Goal: Information Seeking & Learning: Learn about a topic

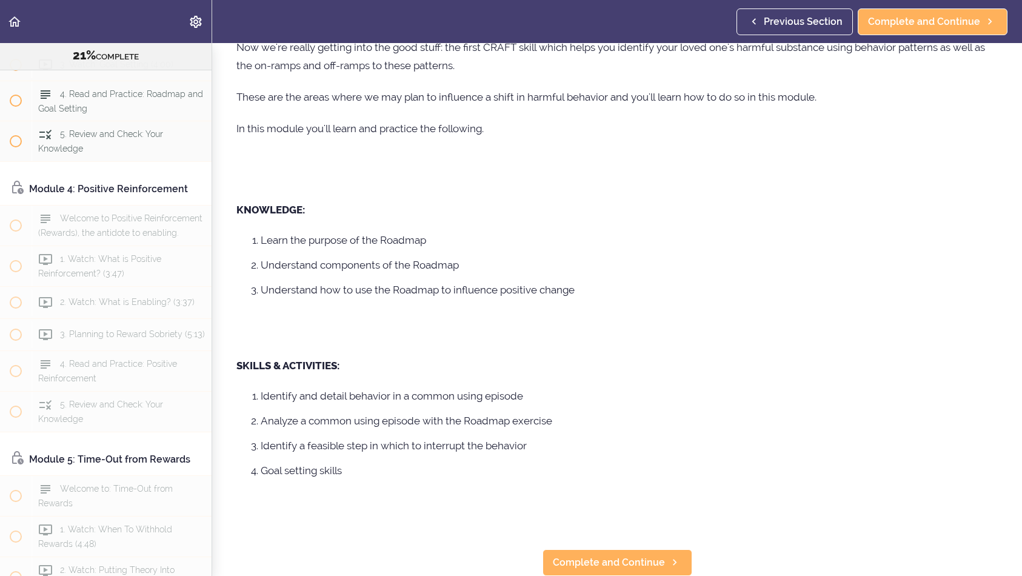
scroll to position [131, 0]
click at [599, 563] on span "Complete and Continue" at bounding box center [609, 562] width 112 height 15
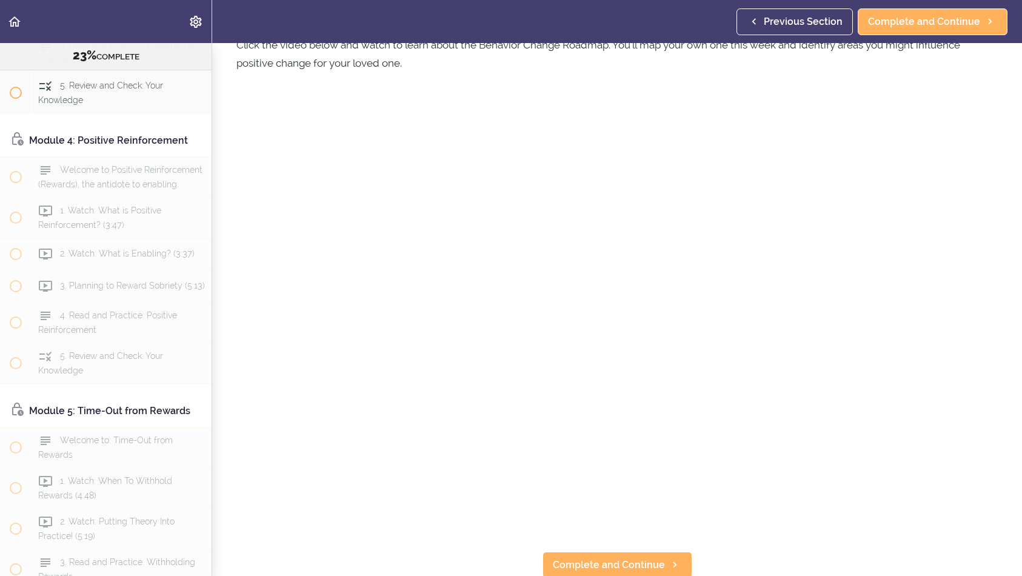
scroll to position [73, 0]
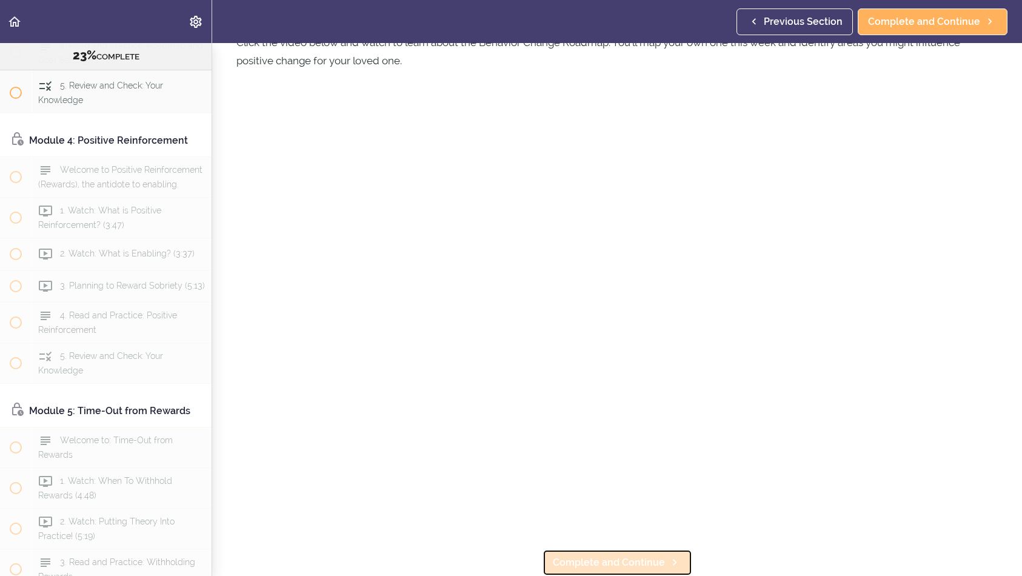
click at [642, 561] on span "Complete and Continue" at bounding box center [609, 562] width 112 height 15
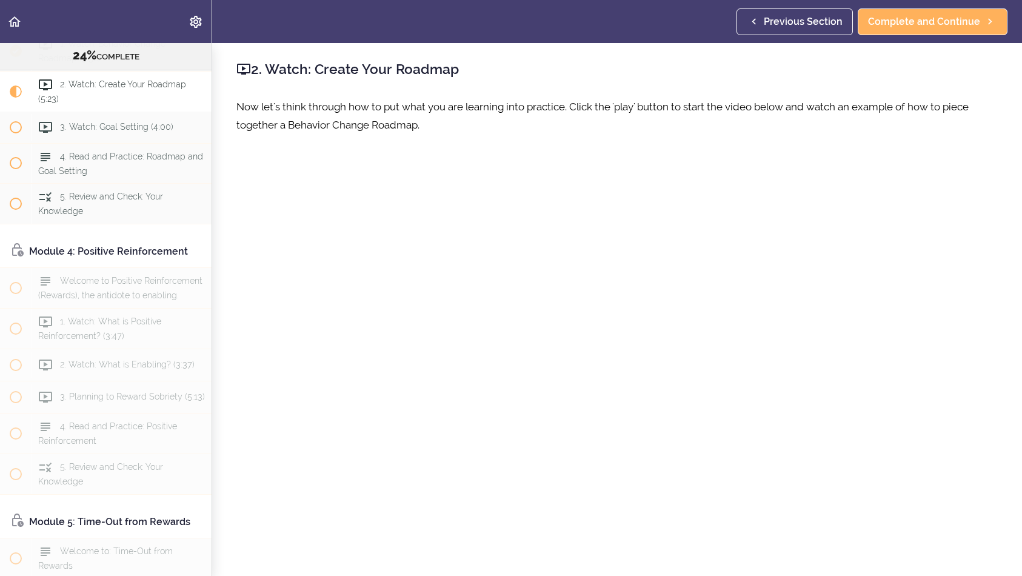
scroll to position [73, 0]
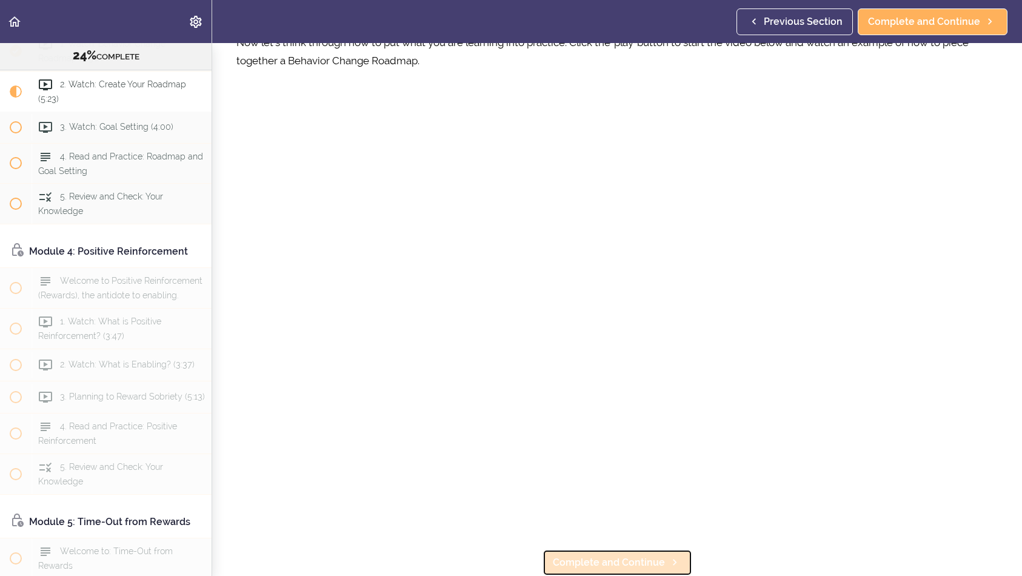
click at [651, 562] on span "Complete and Continue" at bounding box center [609, 562] width 112 height 15
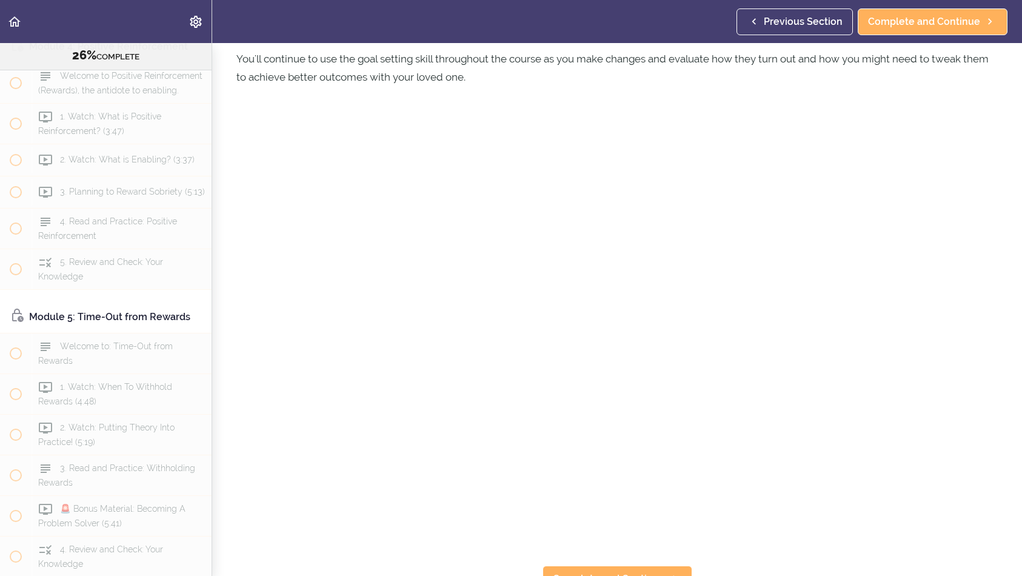
scroll to position [136, 0]
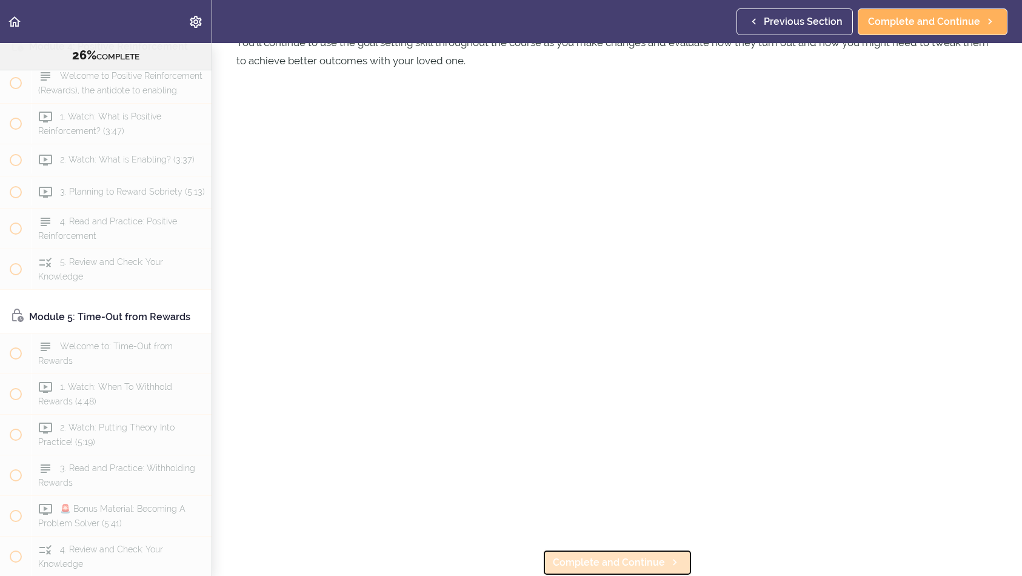
click at [632, 568] on span "Complete and Continue" at bounding box center [609, 562] width 112 height 15
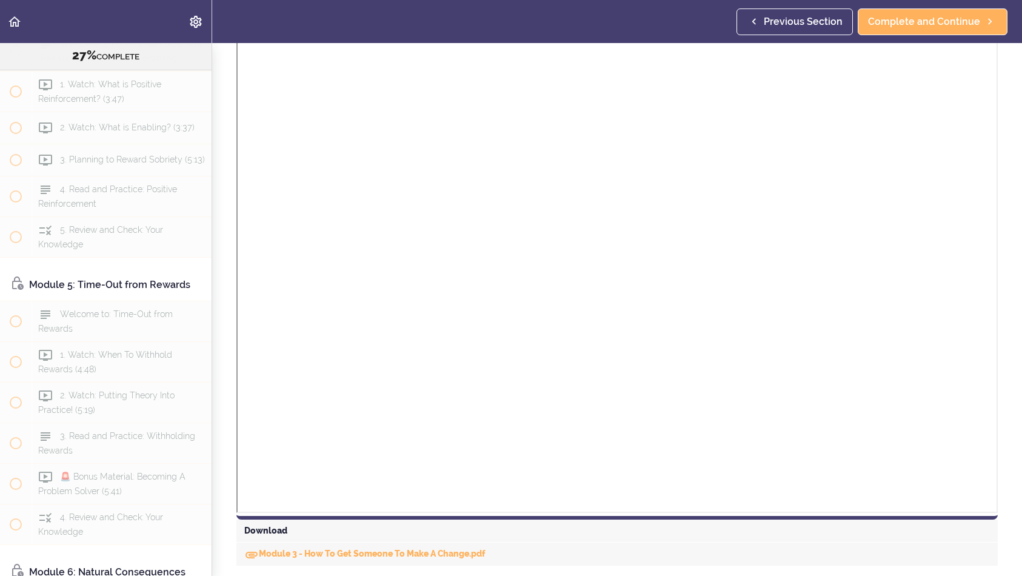
scroll to position [579, 0]
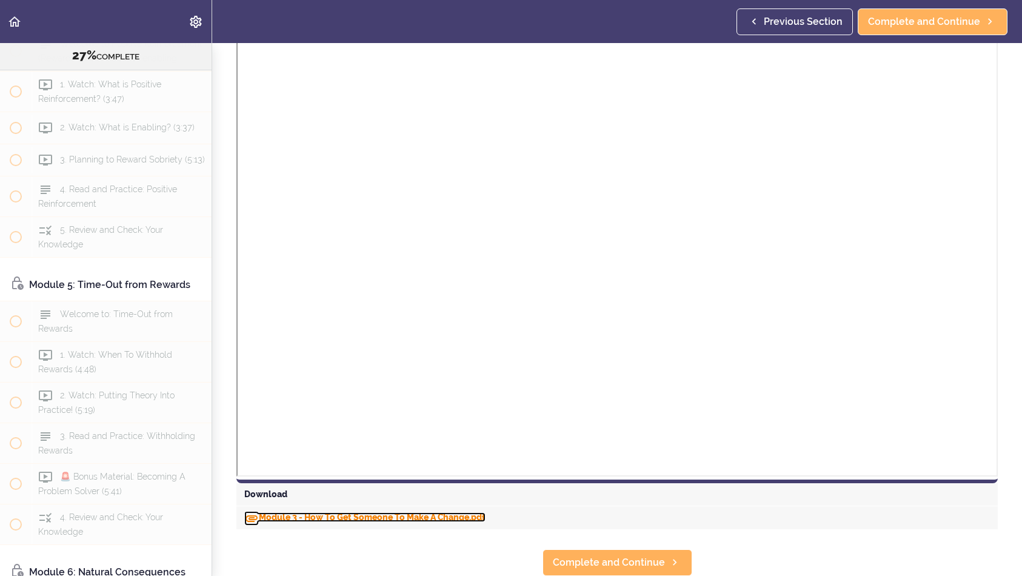
click at [379, 512] on link "Module 3 - How To Get Someone To Make A Change.pdf" at bounding box center [364, 517] width 241 height 10
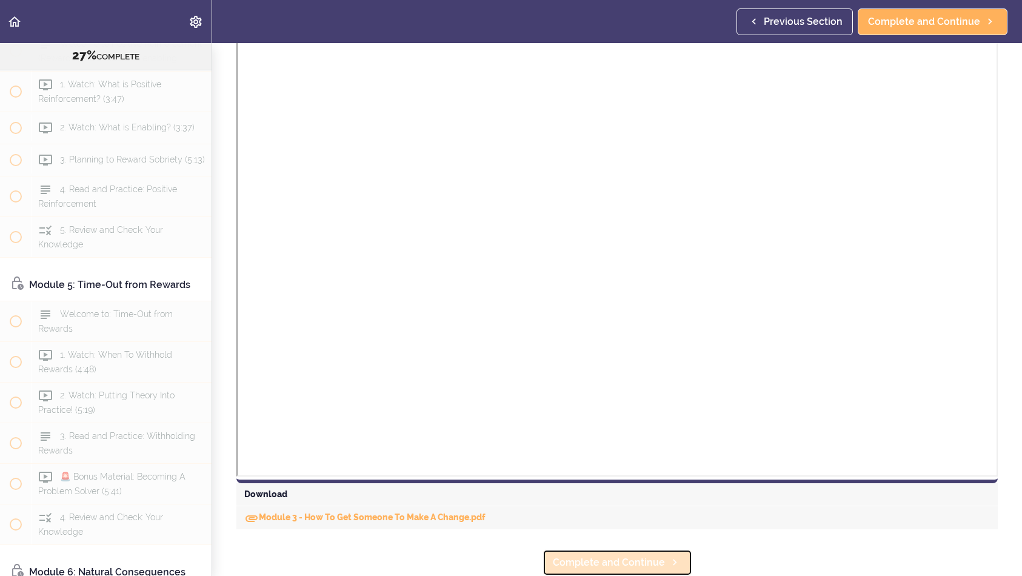
click at [598, 558] on span "Complete and Continue" at bounding box center [609, 562] width 112 height 15
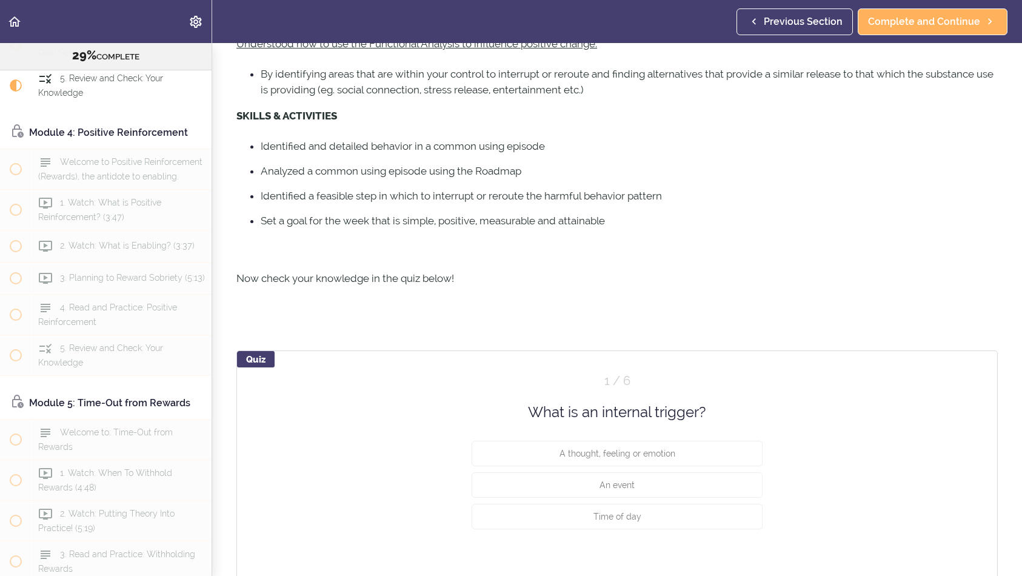
scroll to position [395, 0]
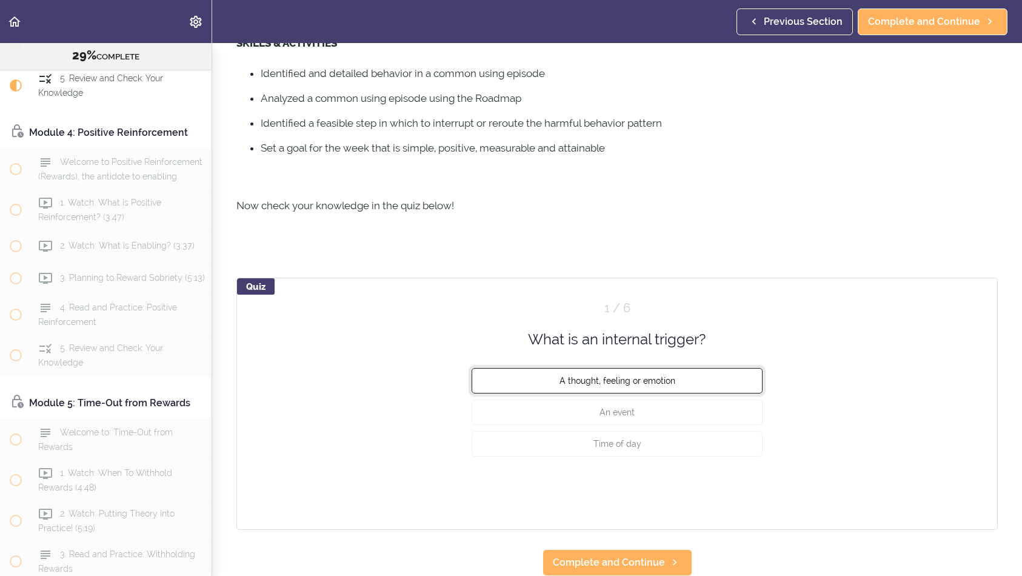
click at [626, 377] on span "A thought, feeling or emotion" at bounding box center [617, 381] width 116 height 10
click at [743, 485] on button "Check" at bounding box center [739, 489] width 48 height 17
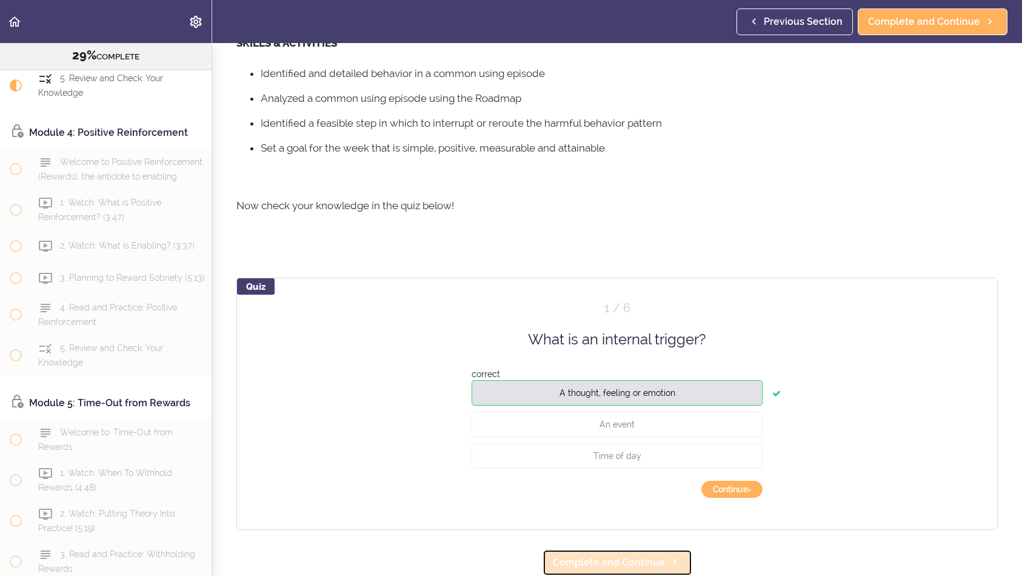
click at [611, 561] on span "Complete and Continue" at bounding box center [609, 562] width 112 height 15
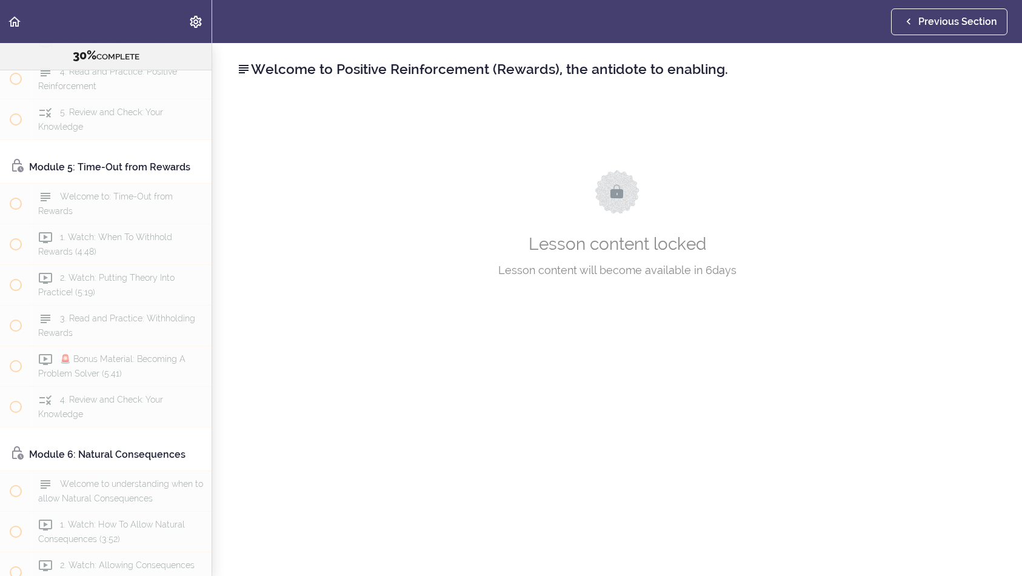
scroll to position [1092, 0]
